Goal: Task Accomplishment & Management: Use online tool/utility

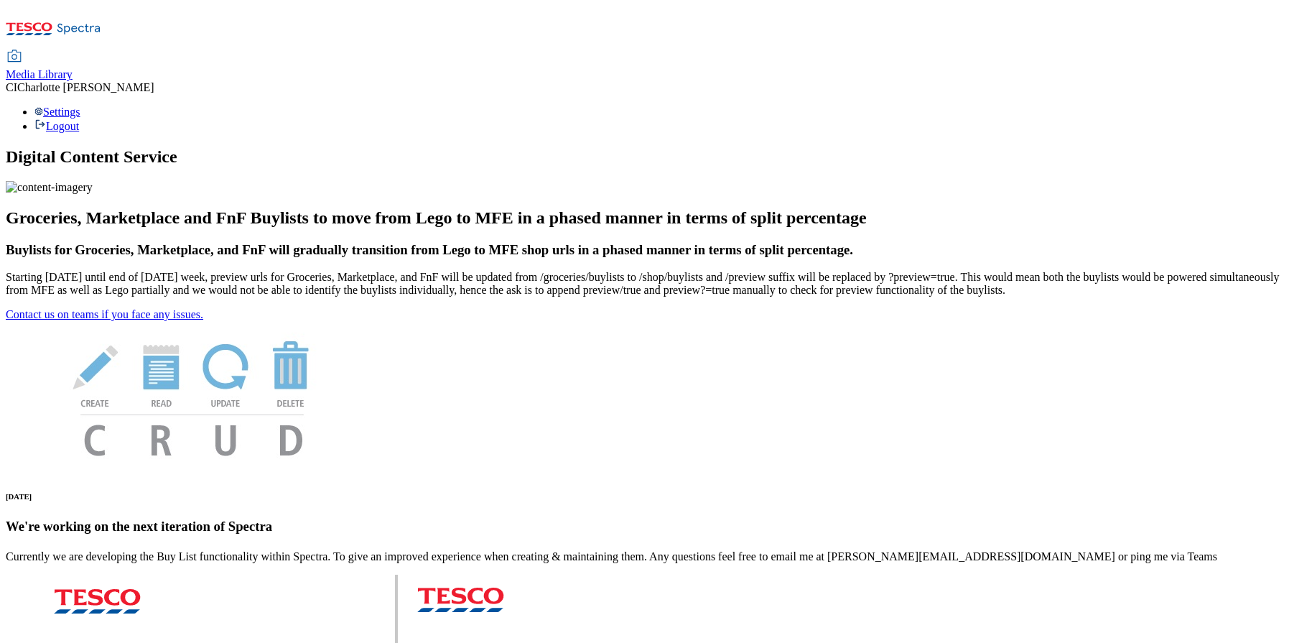
click at [73, 68] on span "Media Library" at bounding box center [39, 74] width 67 height 12
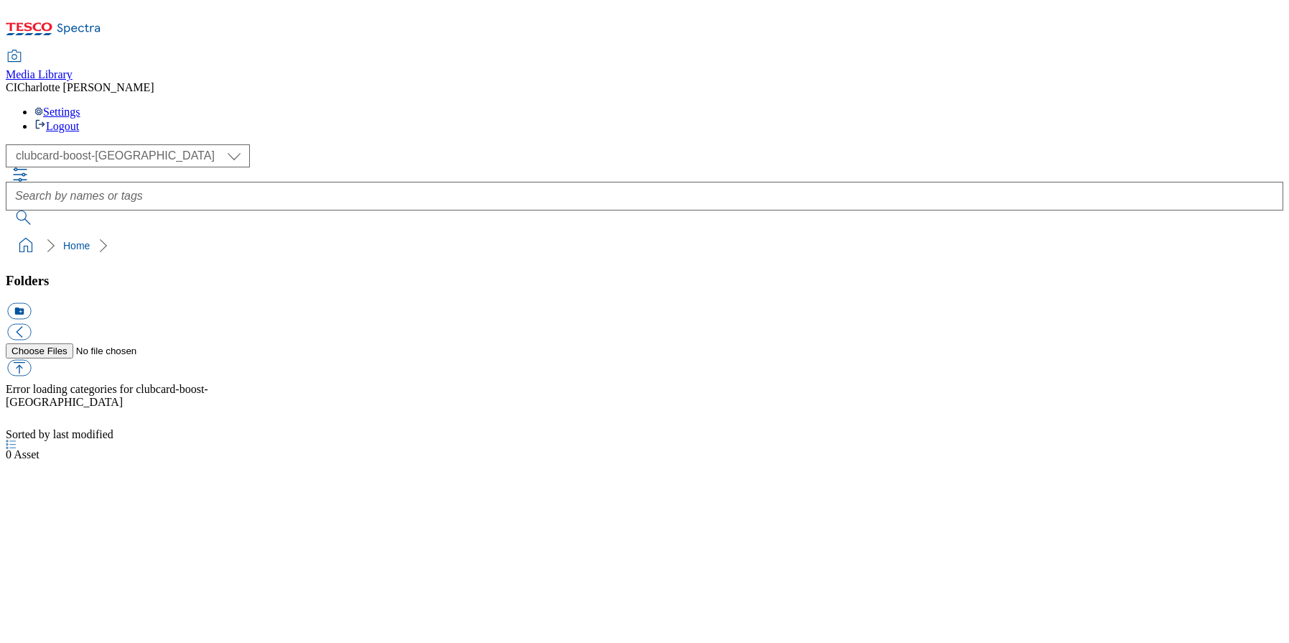
click at [93, 144] on div "( optional ) Clubcard Boost UK Clubcard Marketing Clubcard ROI clubcard-boost-u…" at bounding box center [645, 155] width 1278 height 23
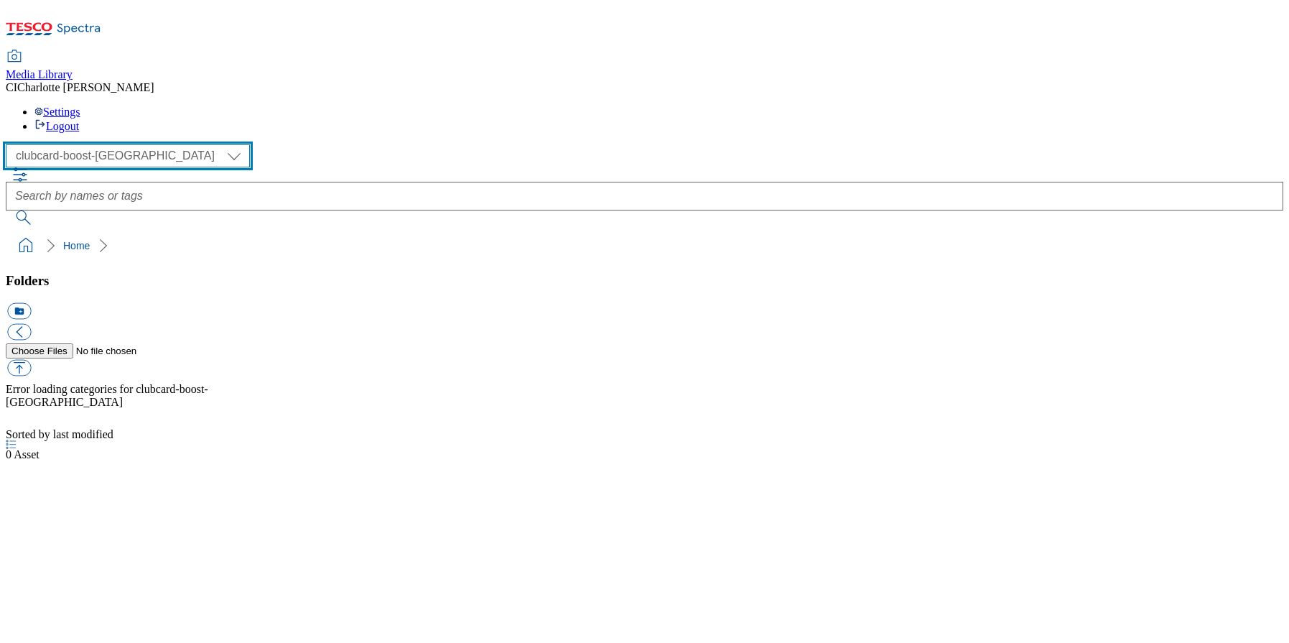
click at [91, 144] on select "Clubcard Boost UK Clubcard Marketing Clubcard ROI clubcard-boost-uk Dotcom UK G…" at bounding box center [128, 155] width 244 height 23
select select "flare-ghs-mktg"
click at [10, 144] on select "Clubcard Boost UK Clubcard Marketing Clubcard ROI clubcard-boost-uk Dotcom UK G…" at bounding box center [128, 155] width 244 height 23
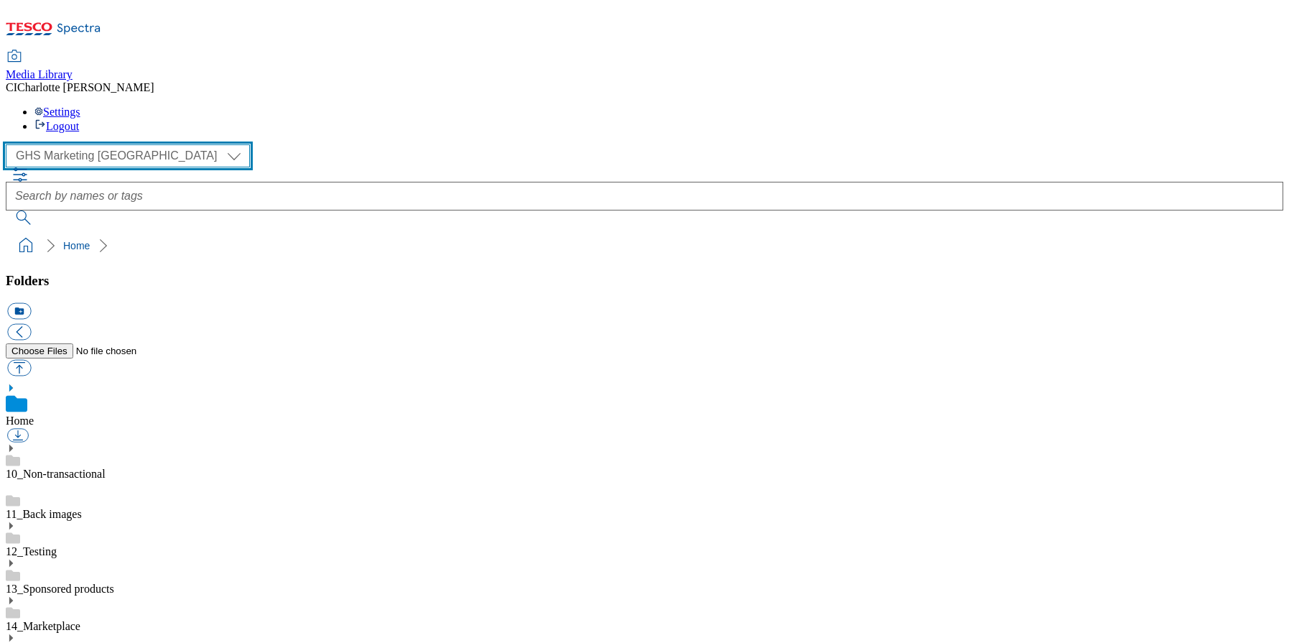
scroll to position [1, 0]
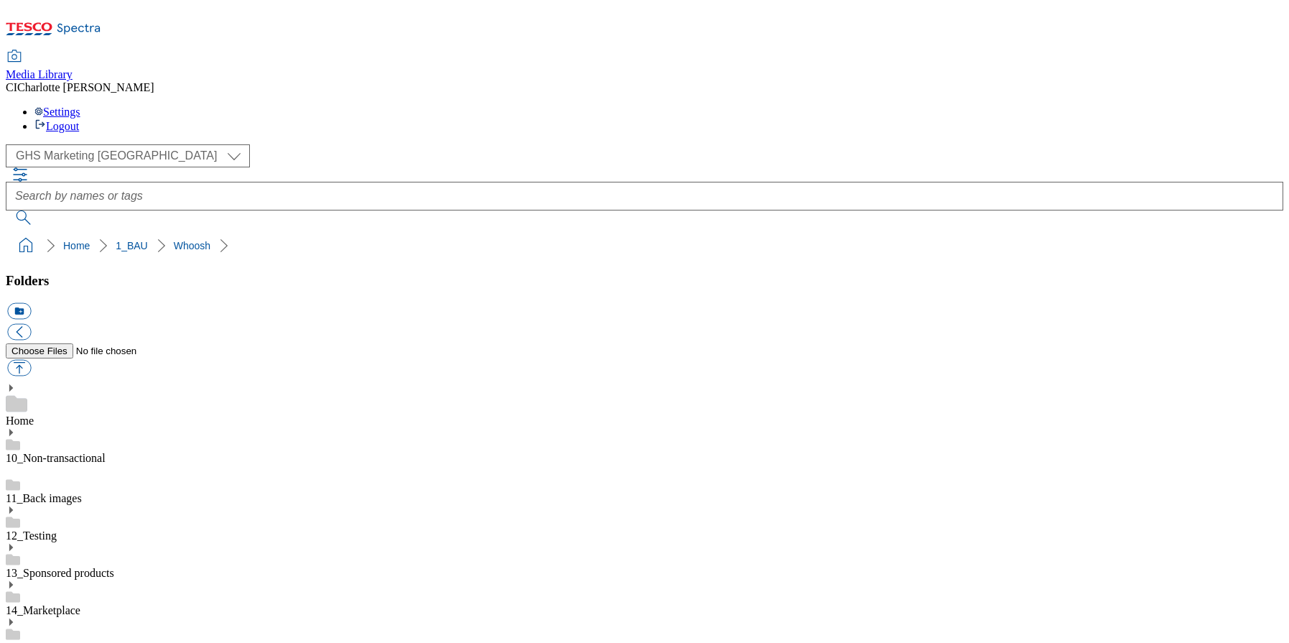
scroll to position [251, 0]
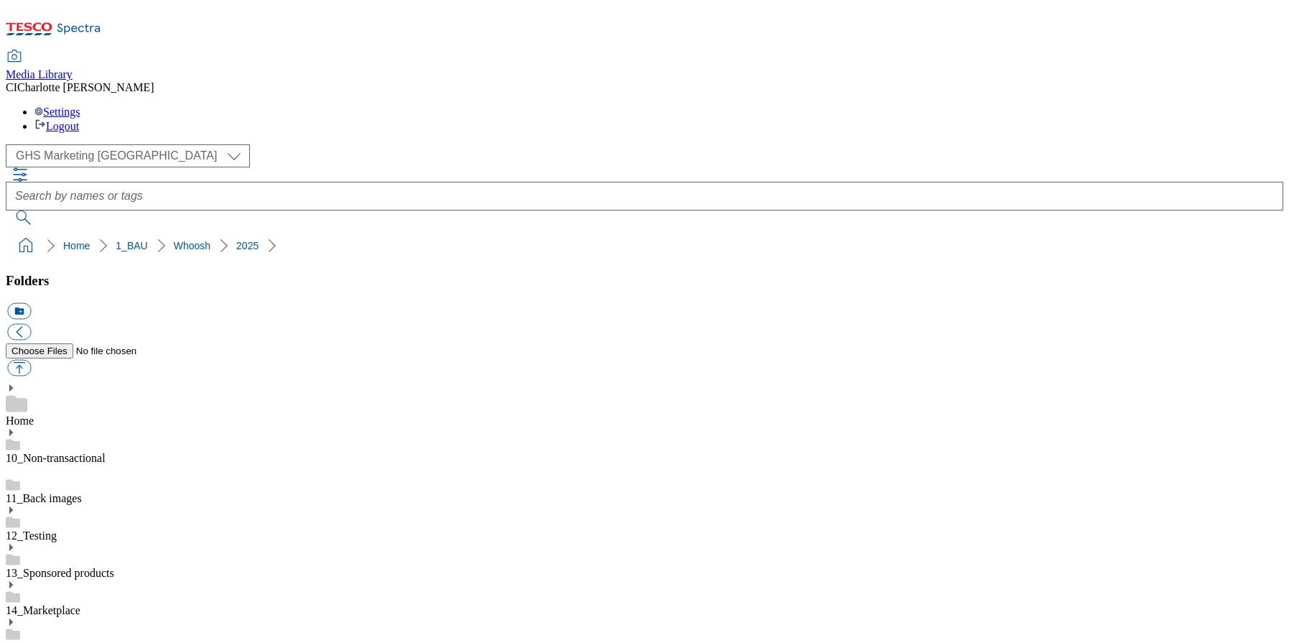
scroll to position [1195, 0]
click at [31, 303] on button "icon_new_folder" at bounding box center [19, 311] width 24 height 17
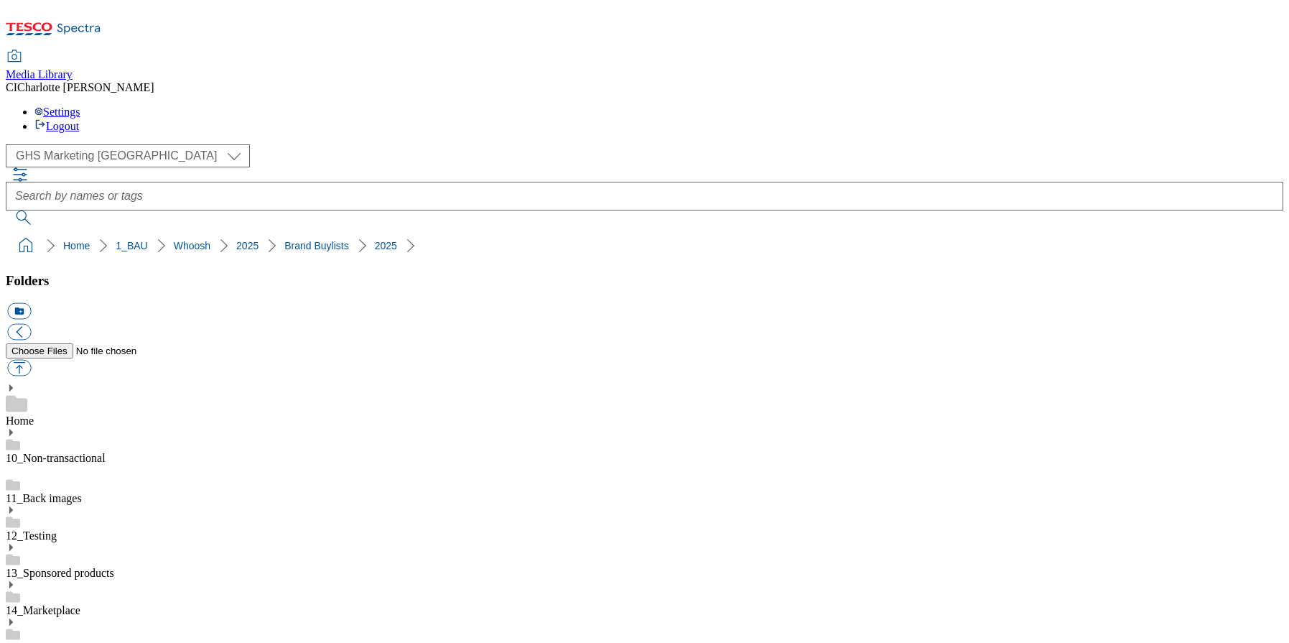
paste input "2532 - 475450 - Felix"
type input "2532 - 475450 - Felix"
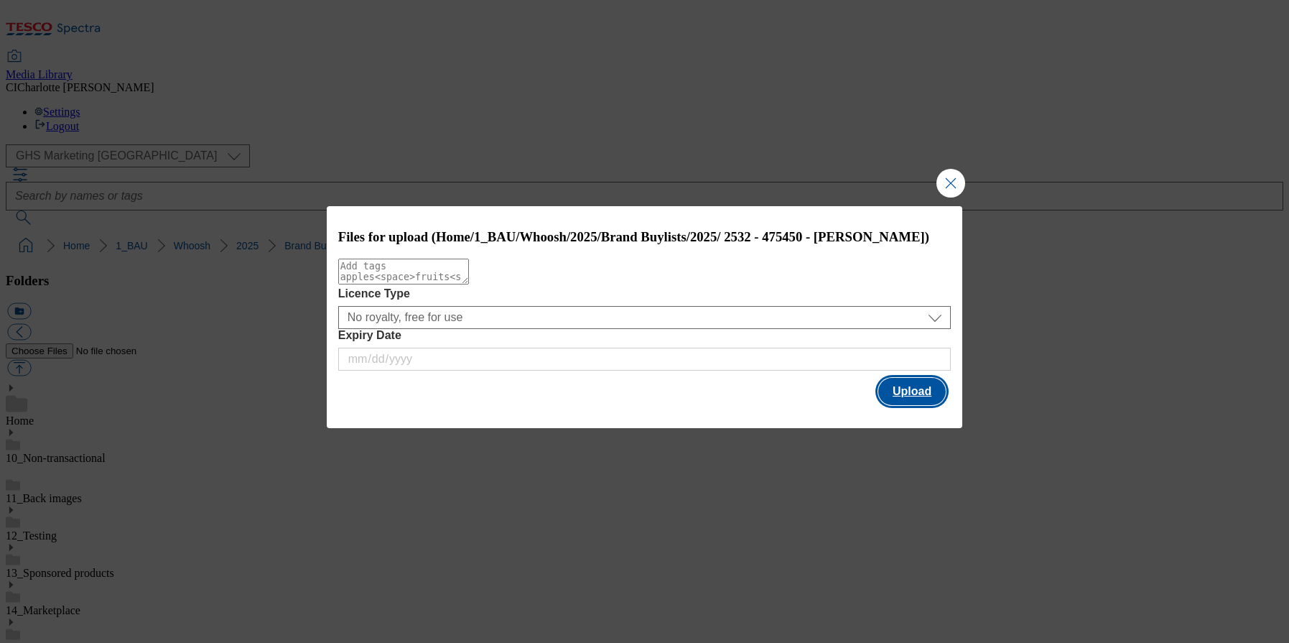
click at [894, 405] on button "Upload" at bounding box center [913, 391] width 68 height 27
